Goal: Navigation & Orientation: Find specific page/section

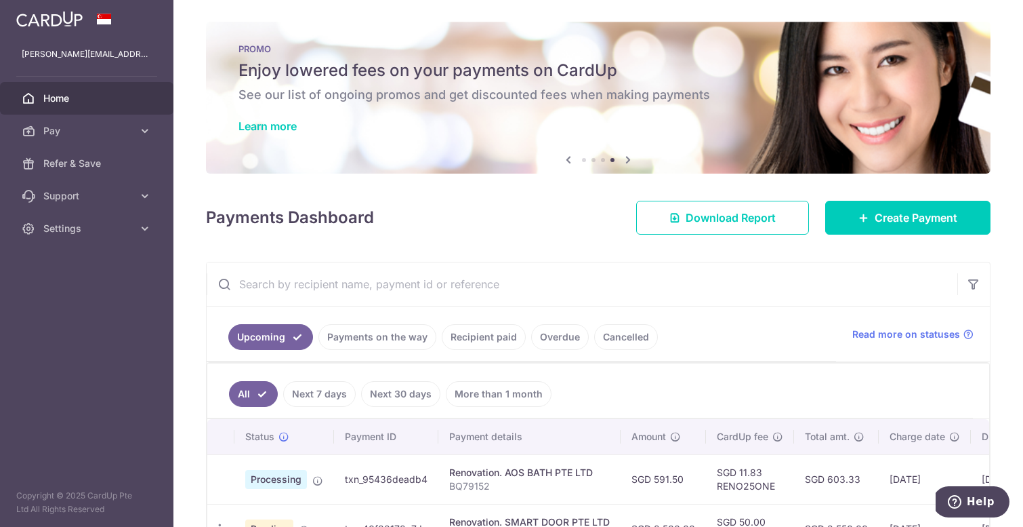
scroll to position [100, 0]
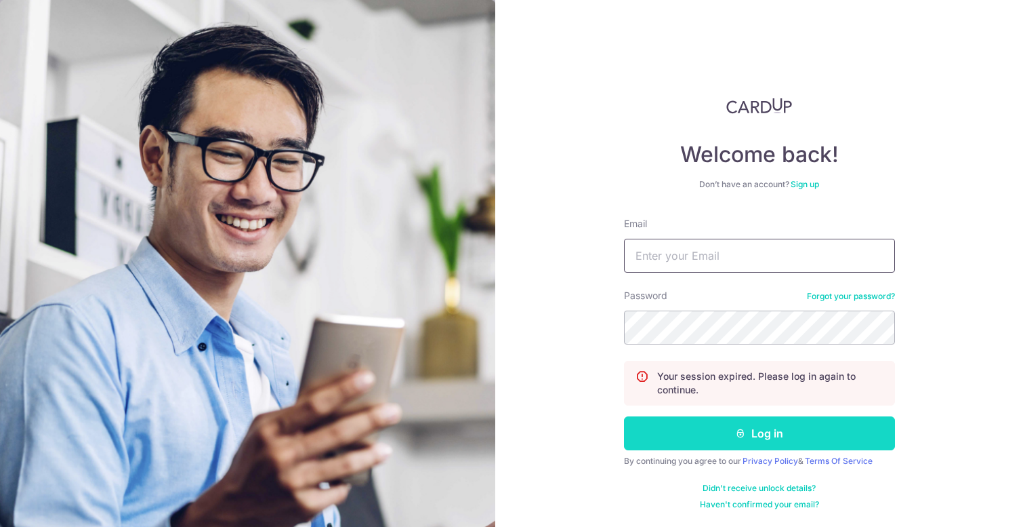
type input "[PERSON_NAME][EMAIL_ADDRESS][DOMAIN_NAME]"
click at [725, 440] on button "Log in" at bounding box center [759, 433] width 271 height 34
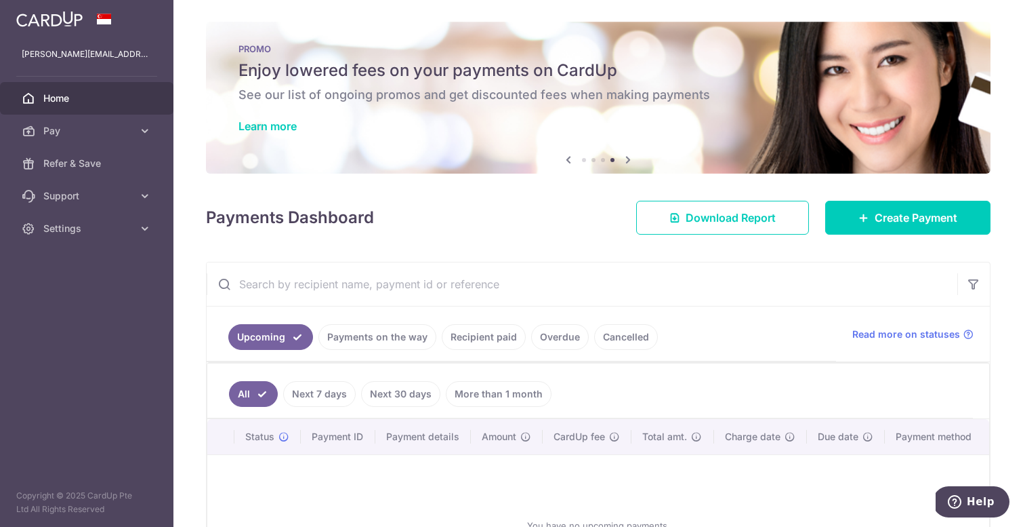
scroll to position [136, 0]
